Goal: Information Seeking & Learning: Learn about a topic

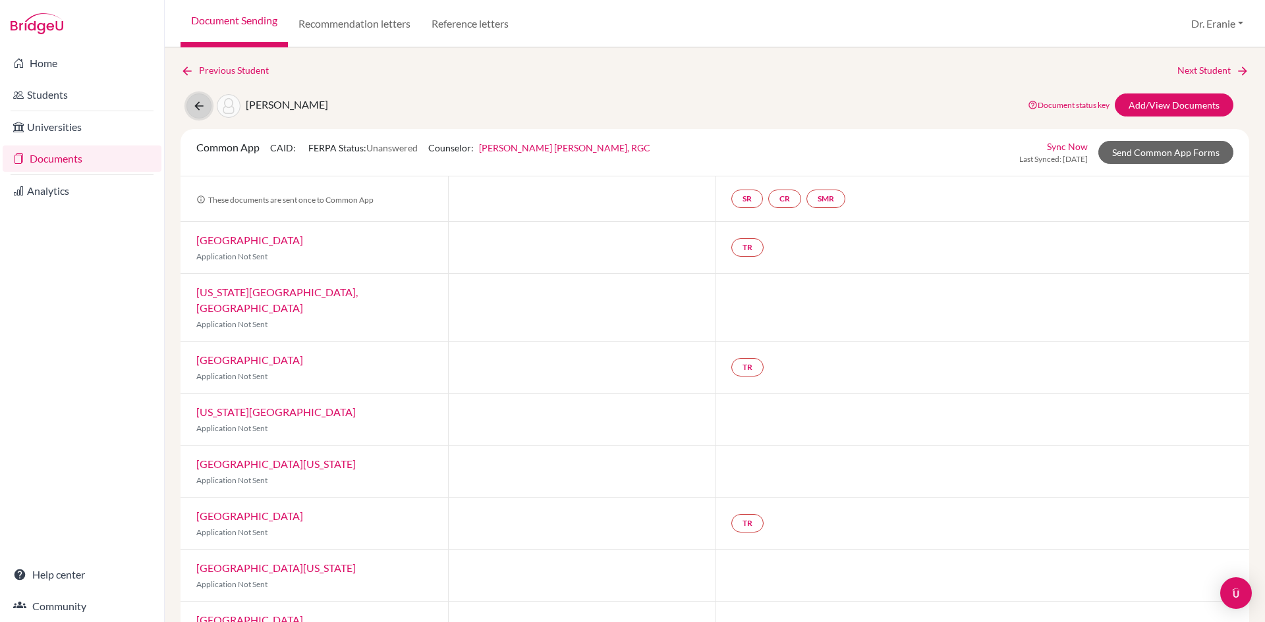
click at [192, 109] on icon at bounding box center [198, 105] width 13 height 13
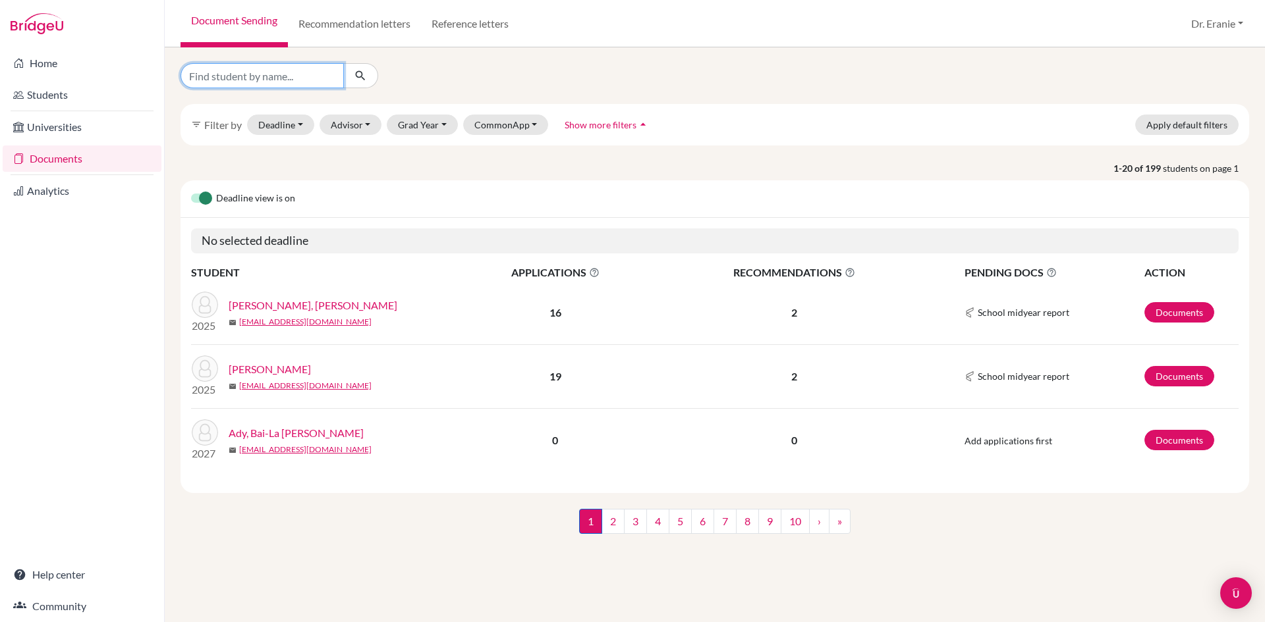
click at [298, 76] on input "Find student by name..." at bounding box center [261, 75] width 163 height 25
click at [442, 124] on button "Grad Year" at bounding box center [422, 125] width 71 height 20
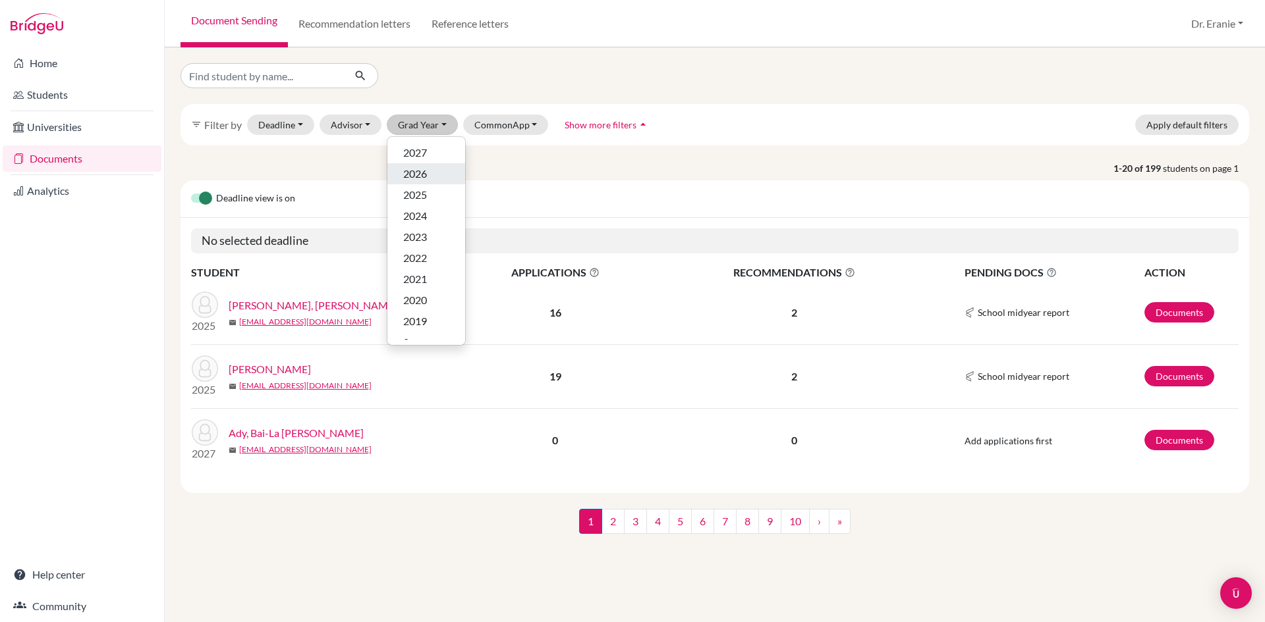
click at [425, 175] on span "2026" at bounding box center [415, 174] width 24 height 16
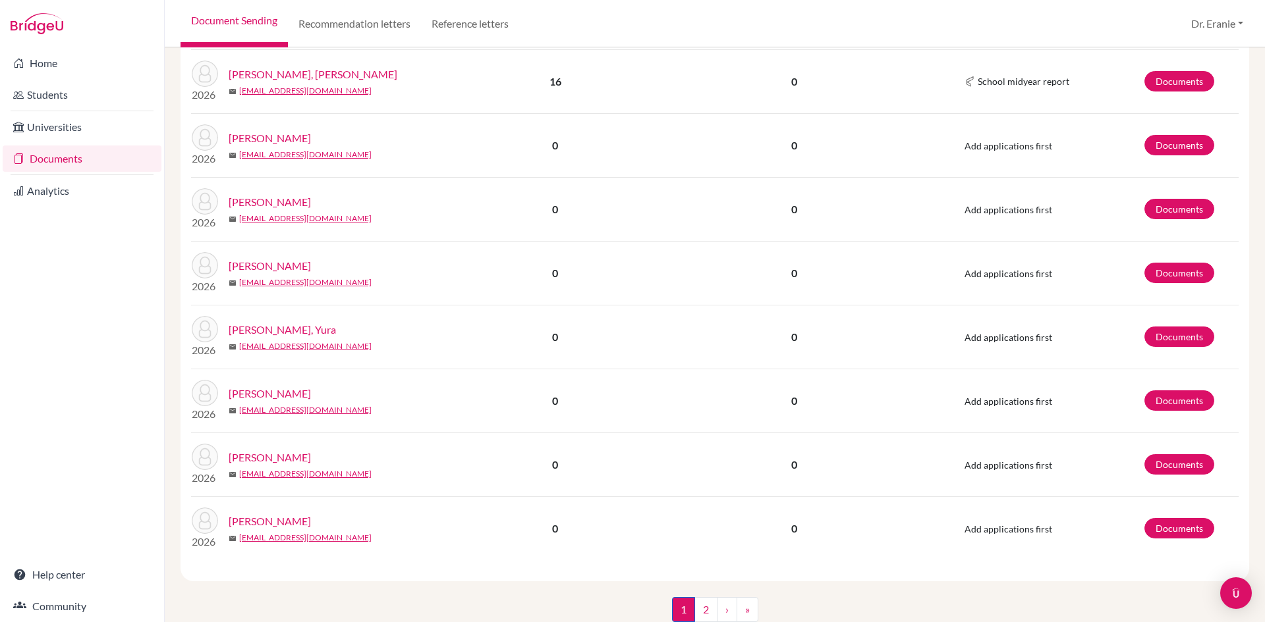
scroll to position [1082, 0]
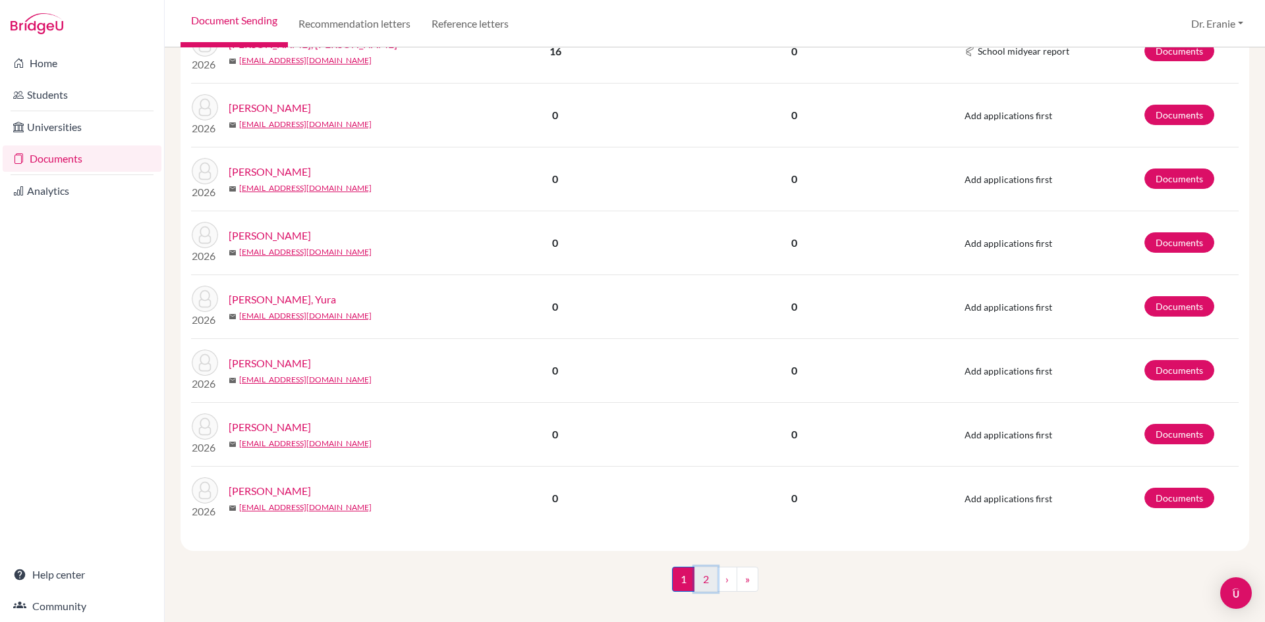
click at [694, 570] on link "2" at bounding box center [705, 579] width 23 height 25
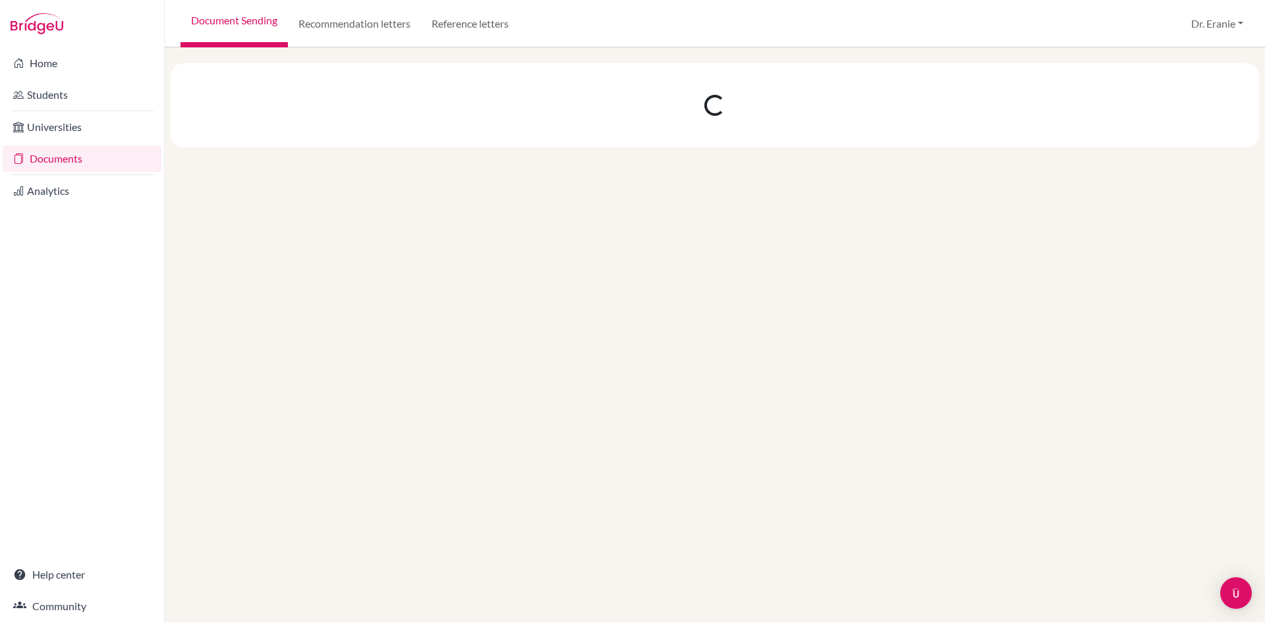
scroll to position [0, 0]
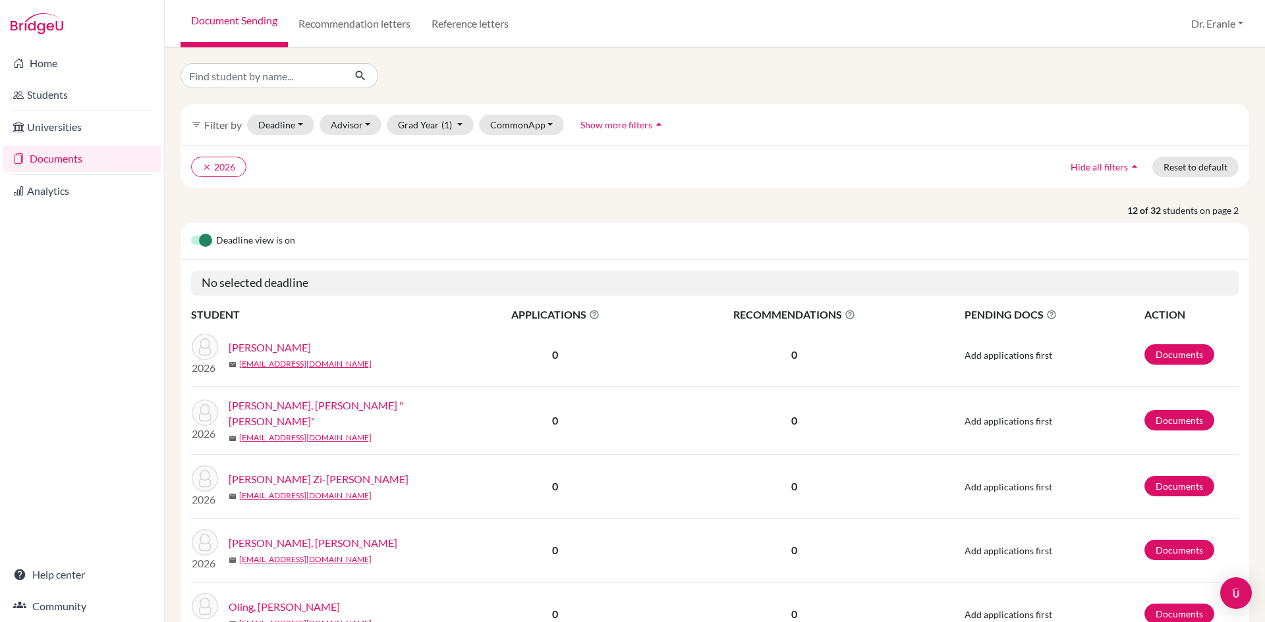
click at [250, 348] on link "[PERSON_NAME]" at bounding box center [270, 348] width 82 height 16
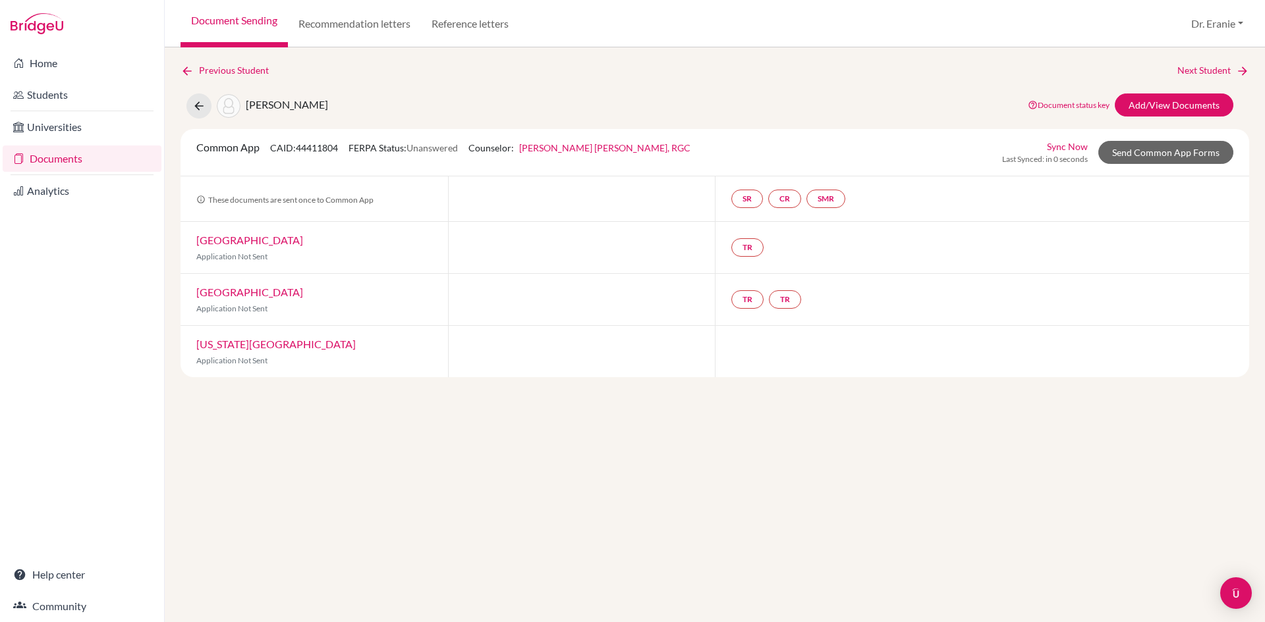
click at [1082, 146] on link "Sync Now" at bounding box center [1067, 147] width 41 height 14
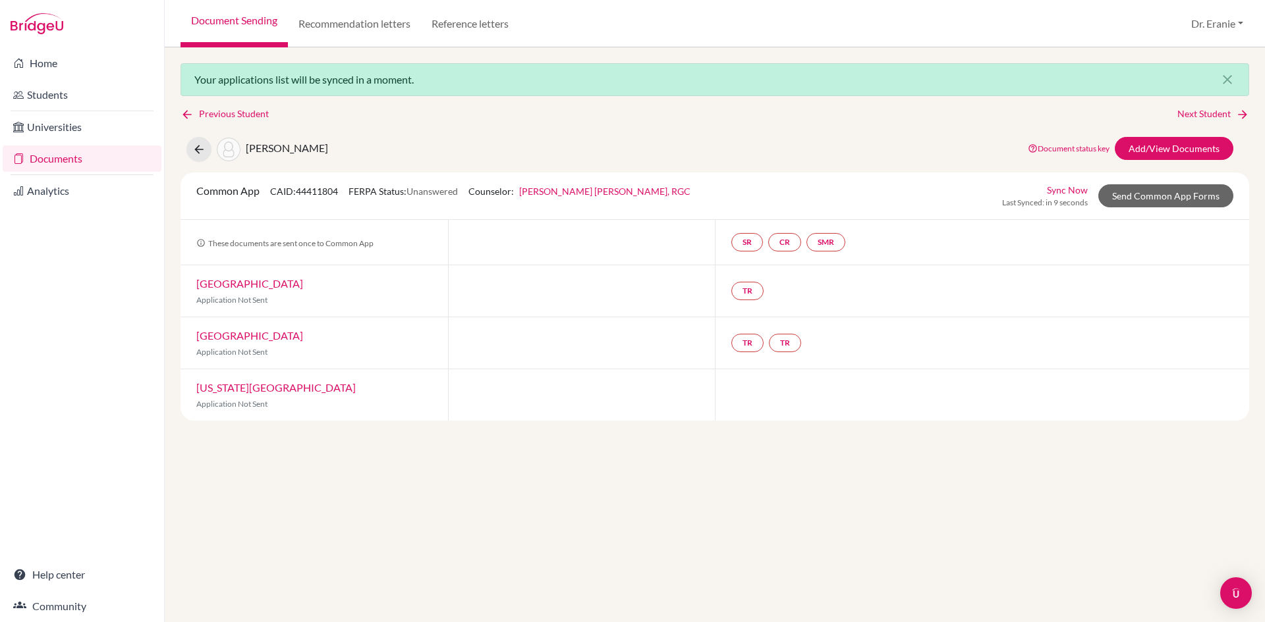
click at [244, 287] on link "[GEOGRAPHIC_DATA]" at bounding box center [249, 283] width 107 height 13
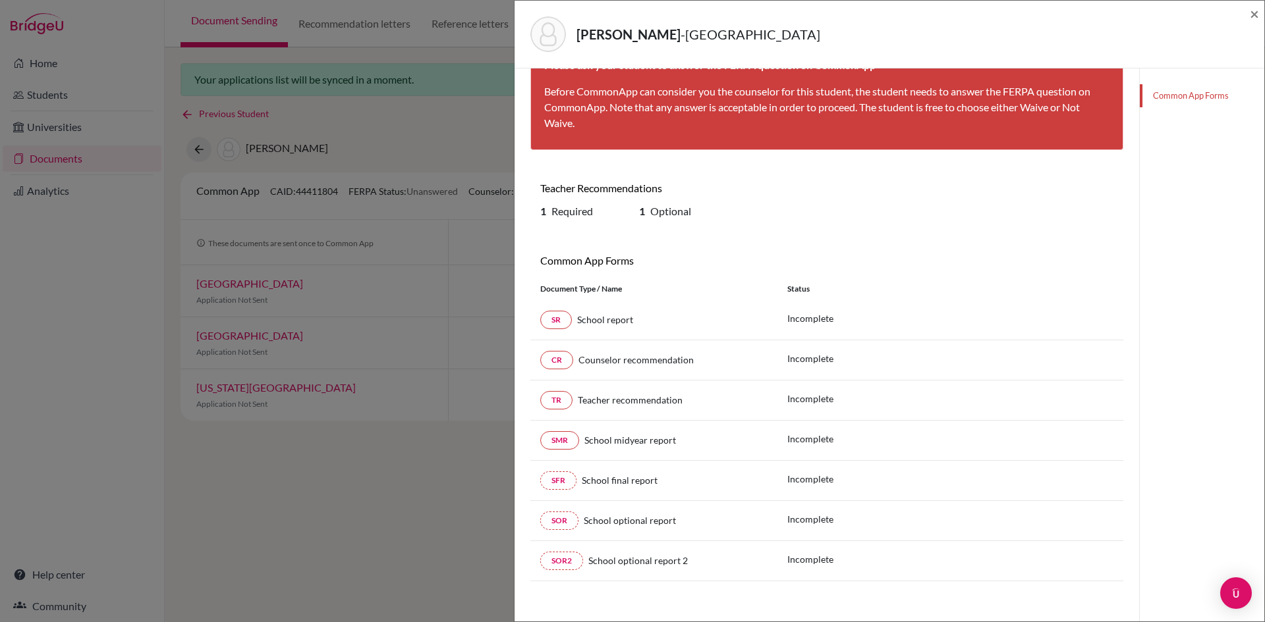
scroll to position [69, 0]
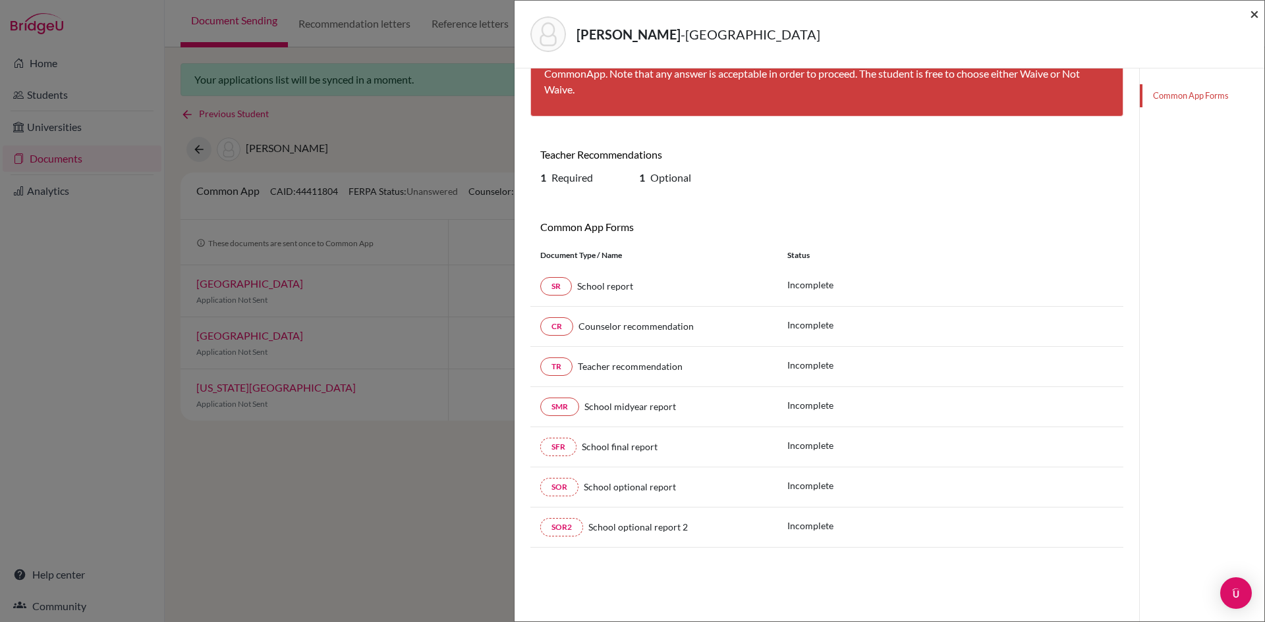
click at [1253, 15] on span "×" at bounding box center [1253, 13] width 9 height 19
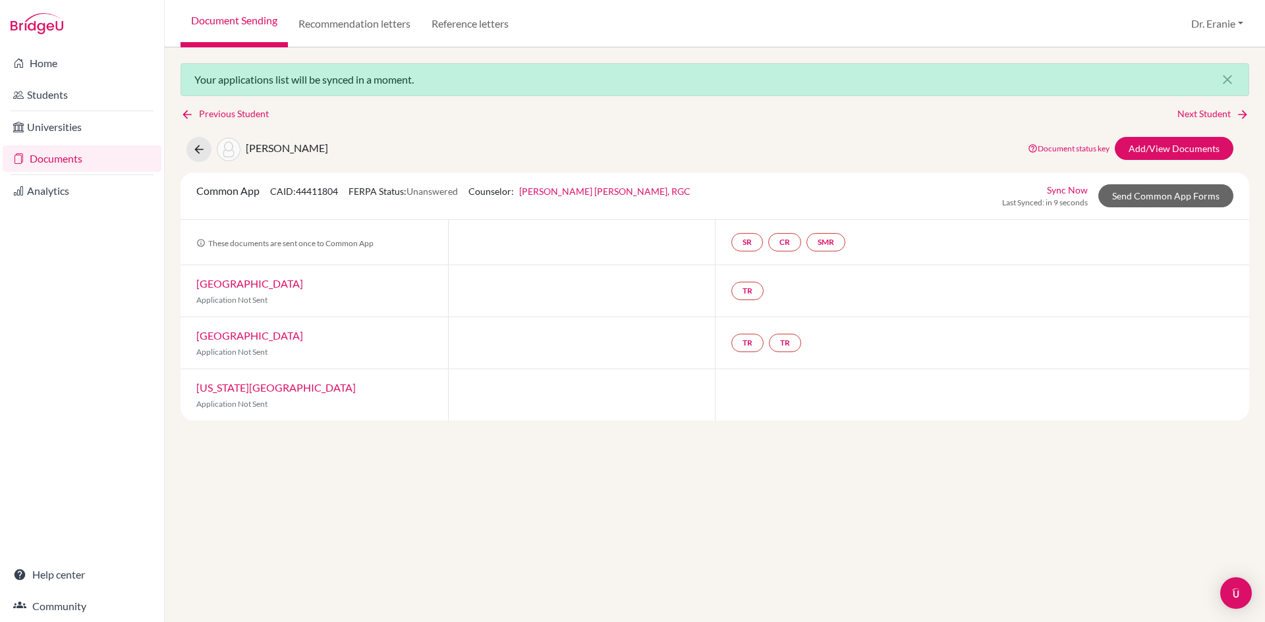
click at [211, 335] on link "[GEOGRAPHIC_DATA]" at bounding box center [249, 335] width 107 height 13
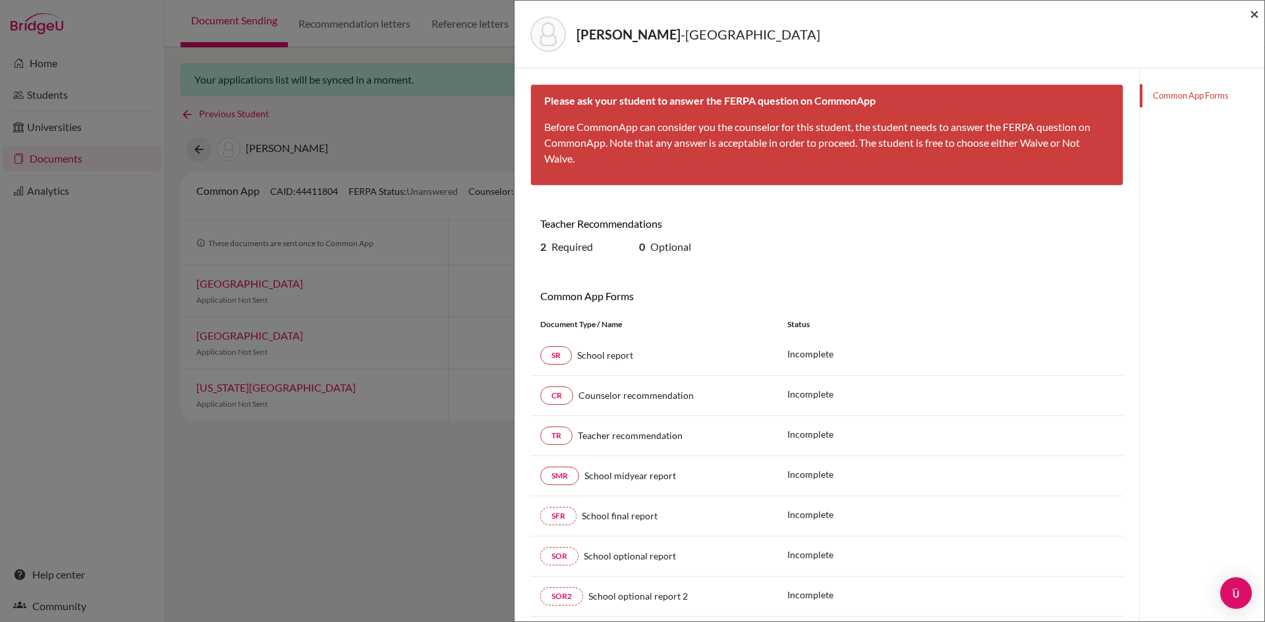
click at [1253, 11] on span "×" at bounding box center [1253, 13] width 9 height 19
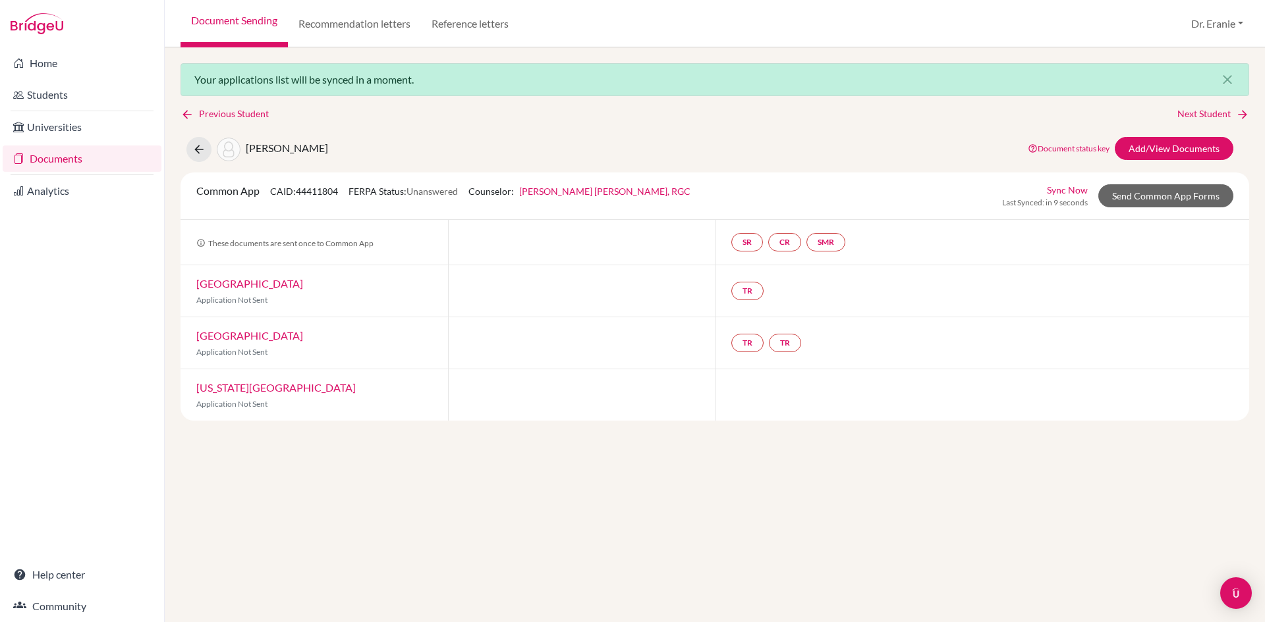
click at [275, 391] on link "[US_STATE][GEOGRAPHIC_DATA]" at bounding box center [275, 387] width 159 height 13
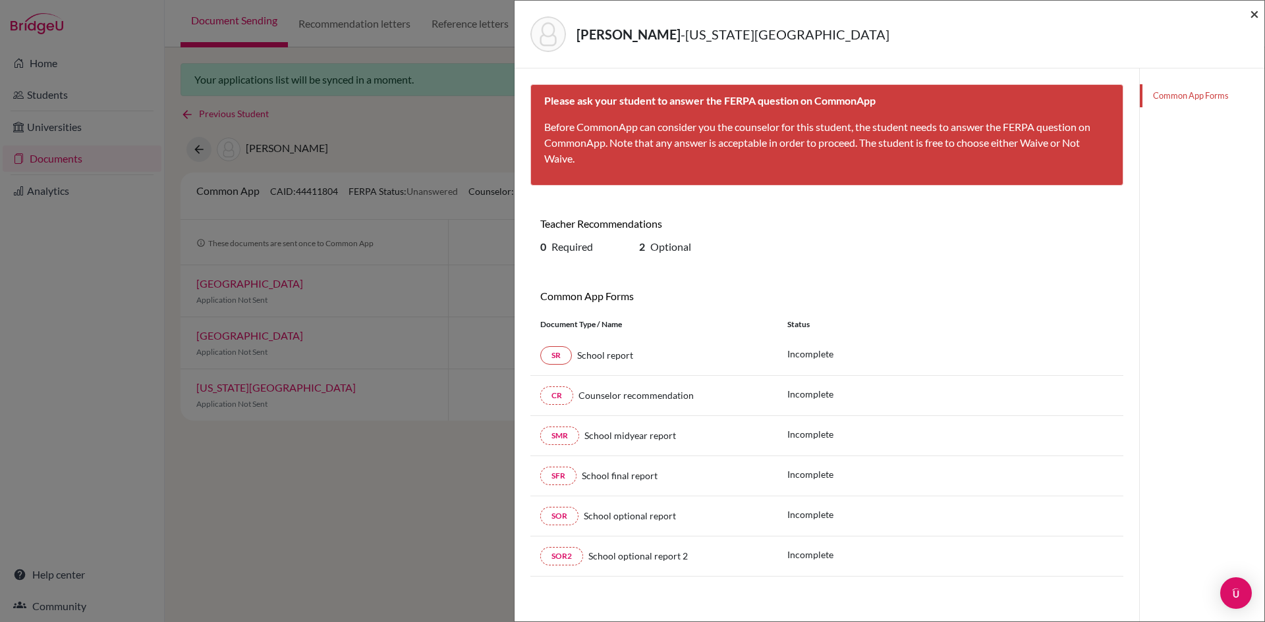
click at [1251, 16] on span "×" at bounding box center [1253, 13] width 9 height 19
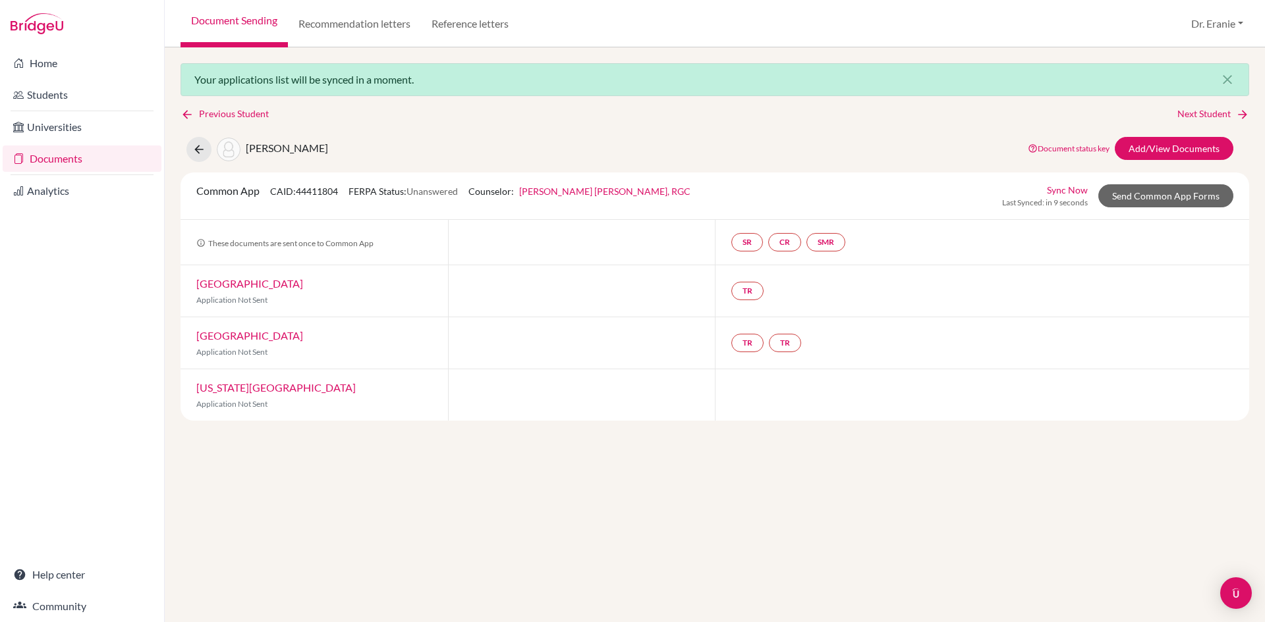
click at [584, 257] on div at bounding box center [581, 242] width 267 height 45
